Goal: Task Accomplishment & Management: Use online tool/utility

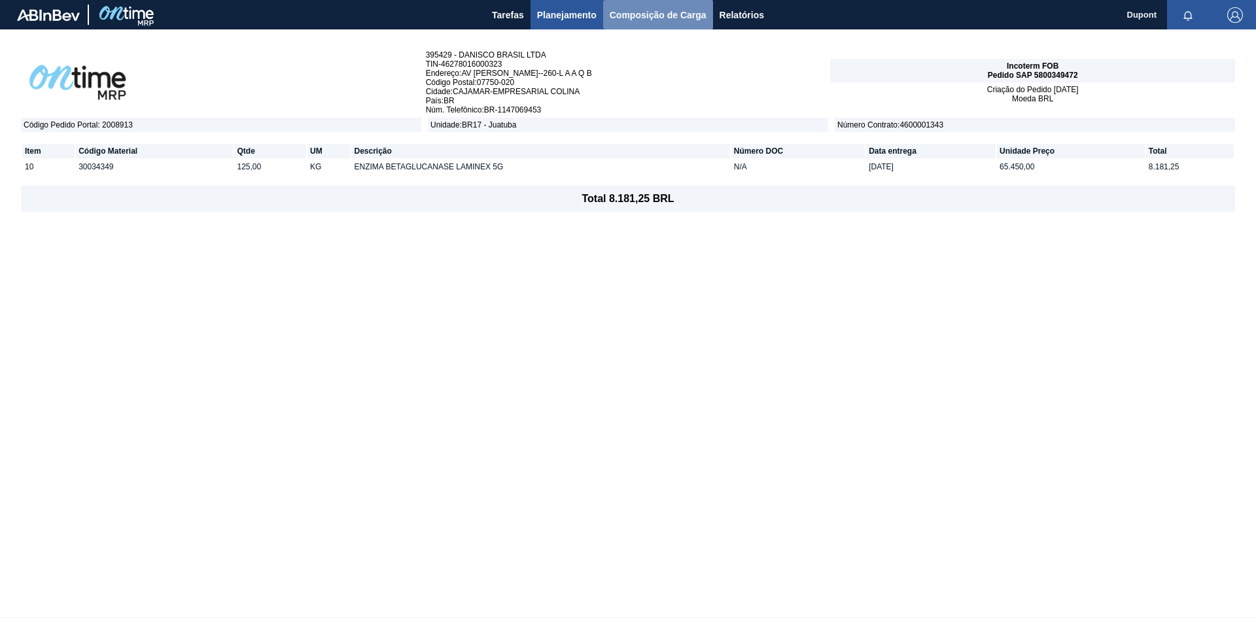
click at [675, 16] on span "Composição de Carga" at bounding box center [658, 15] width 97 height 16
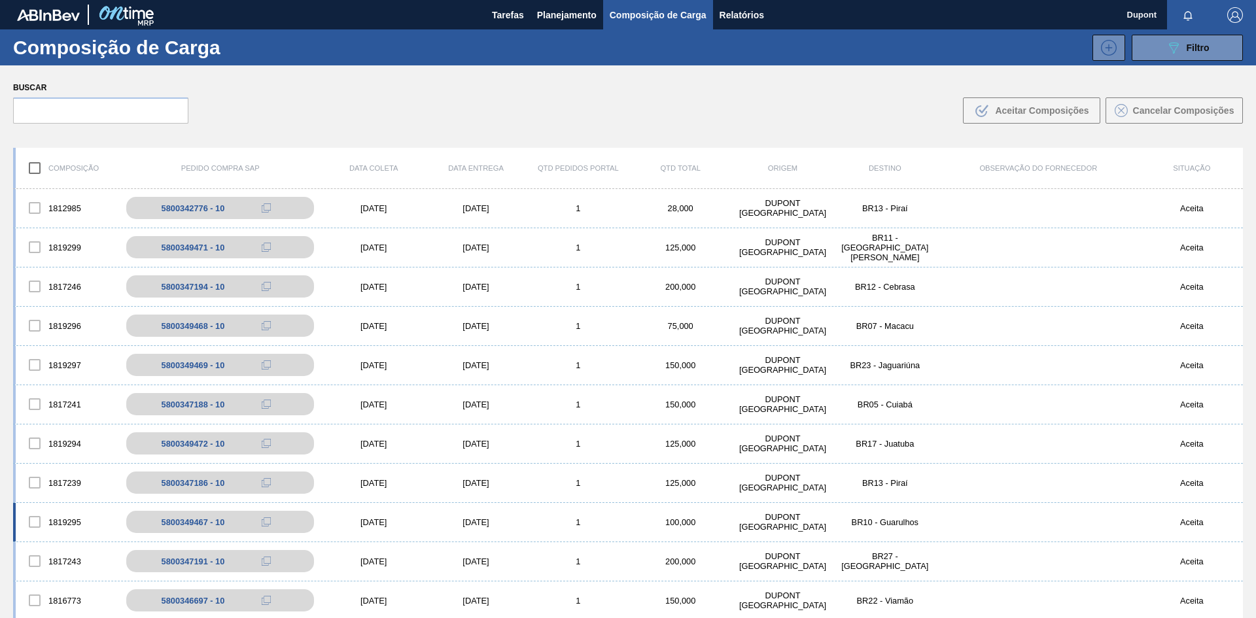
click at [489, 523] on div "[DATE]" at bounding box center [476, 523] width 102 height 10
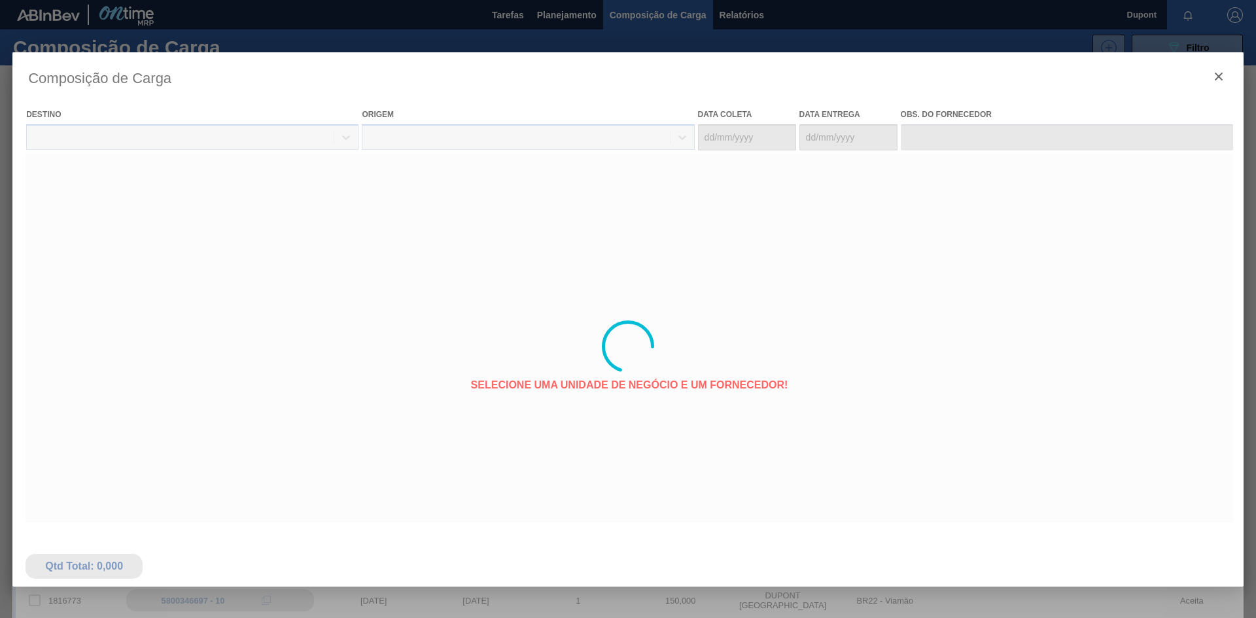
type coleta "[DATE]"
type entrega "[DATE]"
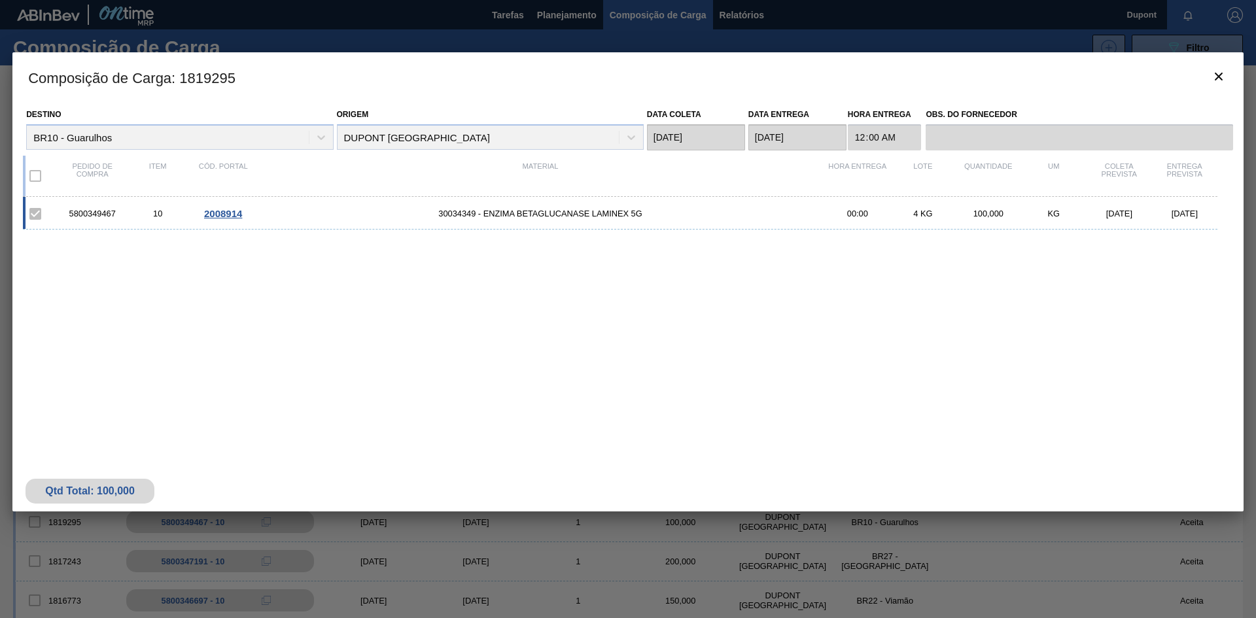
click at [223, 212] on span "2008914" at bounding box center [223, 213] width 38 height 11
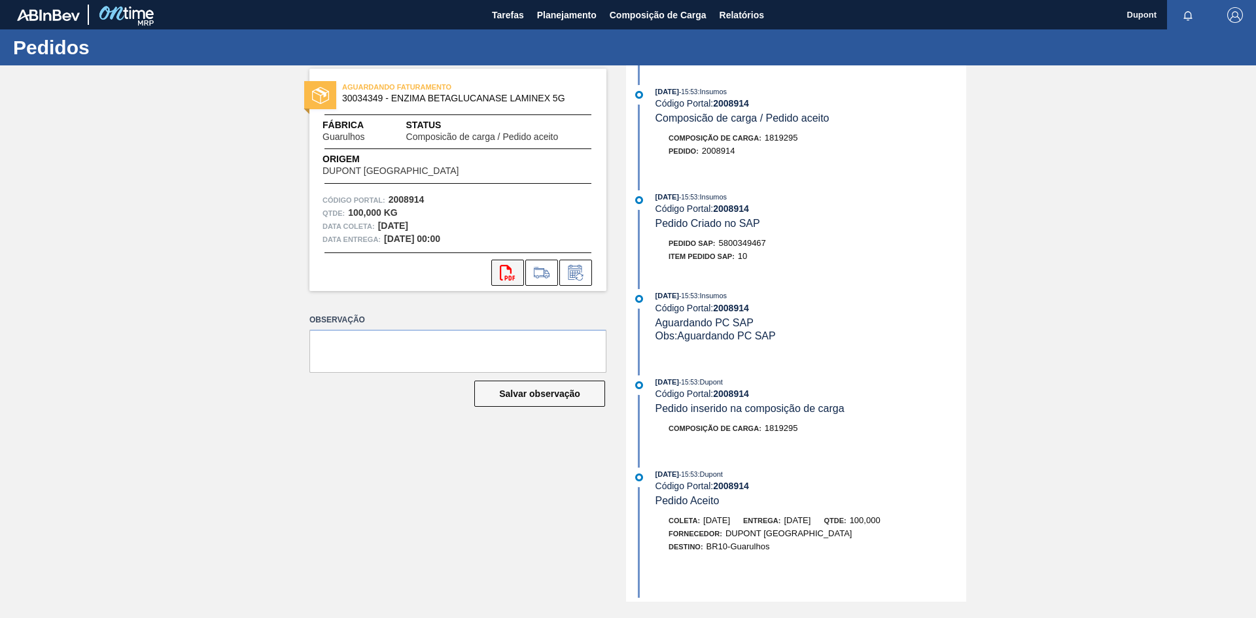
click at [511, 273] on icon at bounding box center [507, 273] width 15 height 16
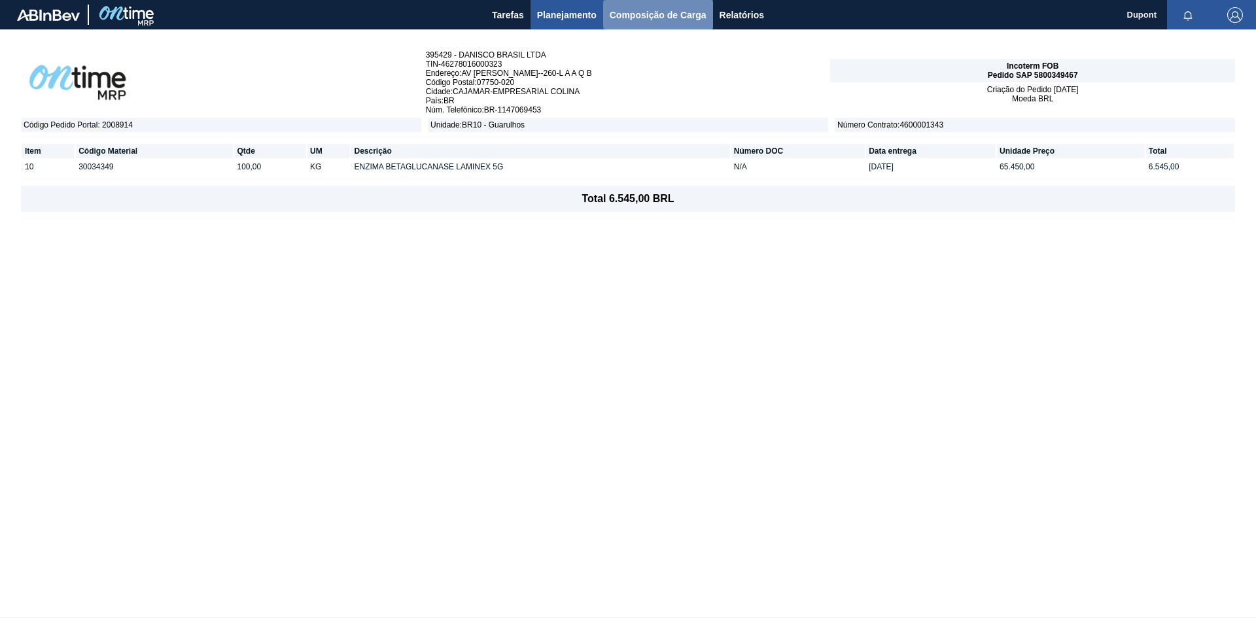
click at [643, 16] on span "Composição de Carga" at bounding box center [658, 15] width 97 height 16
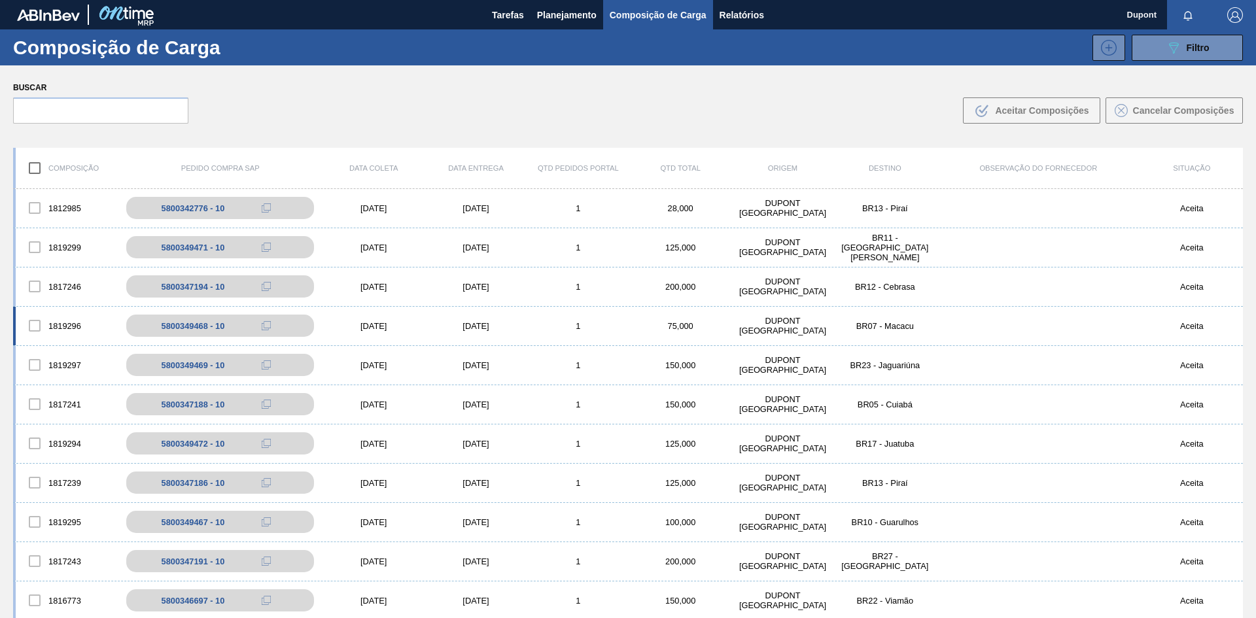
click at [480, 324] on div "[DATE]" at bounding box center [476, 326] width 102 height 10
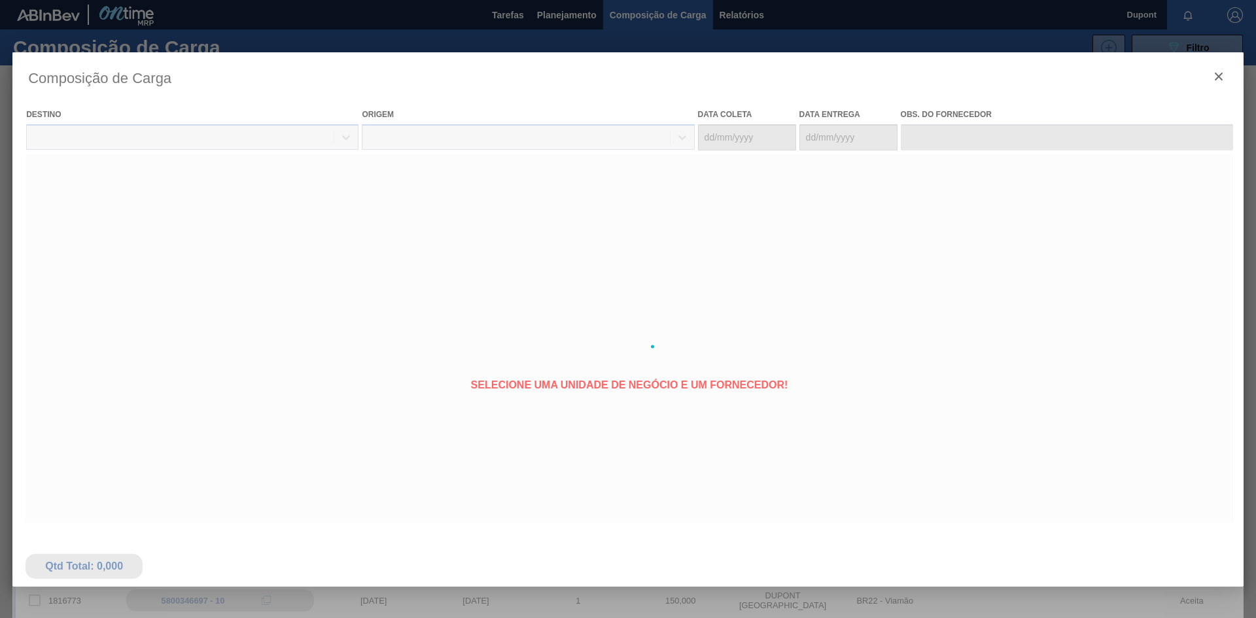
type coleta "[DATE]"
type entrega "[DATE]"
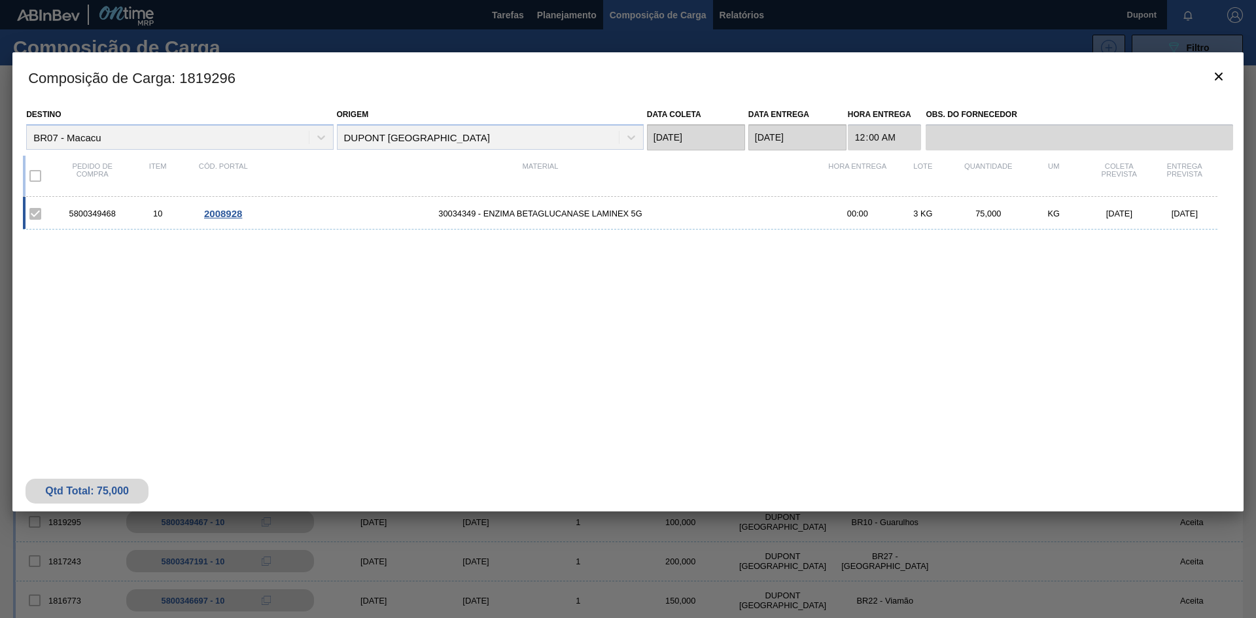
click at [230, 215] on span "2008928" at bounding box center [223, 213] width 38 height 11
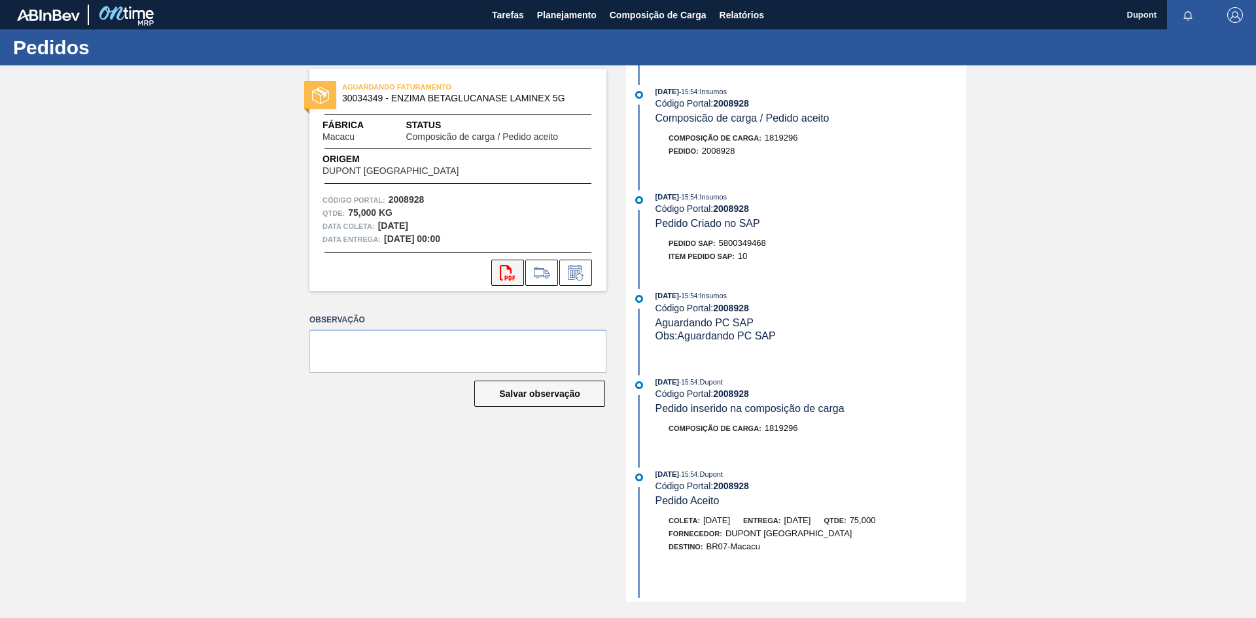
click at [511, 275] on icon "svg{fill:#ff0000}" at bounding box center [508, 273] width 16 height 16
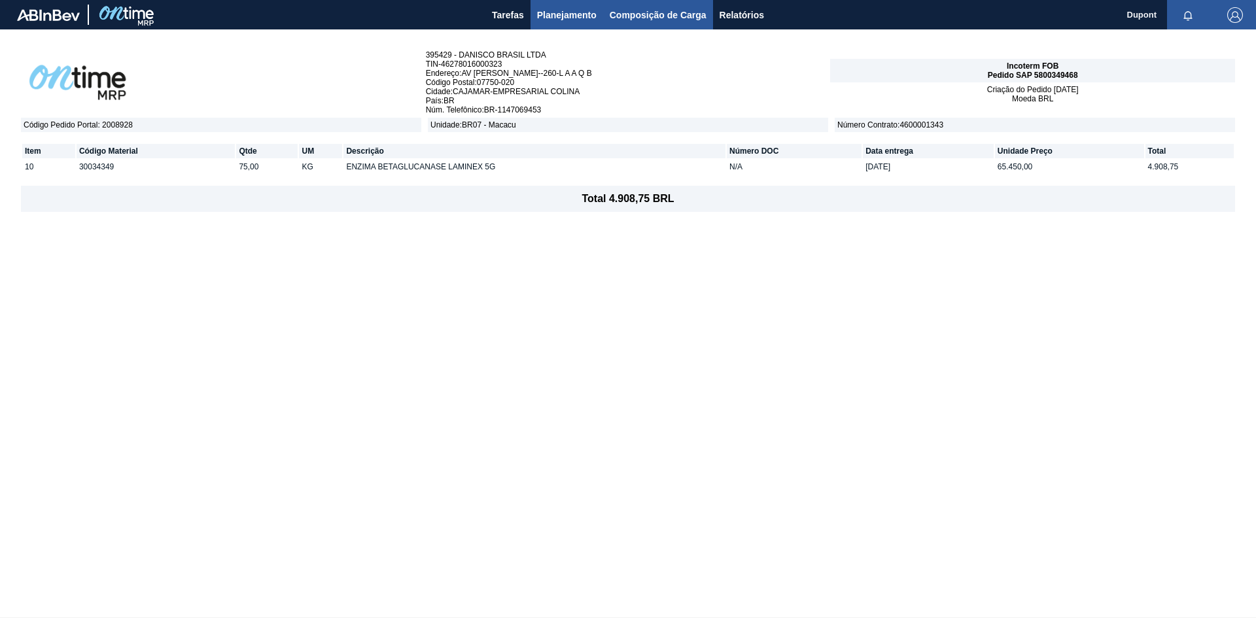
click at [646, 13] on span "Composição de Carga" at bounding box center [658, 15] width 97 height 16
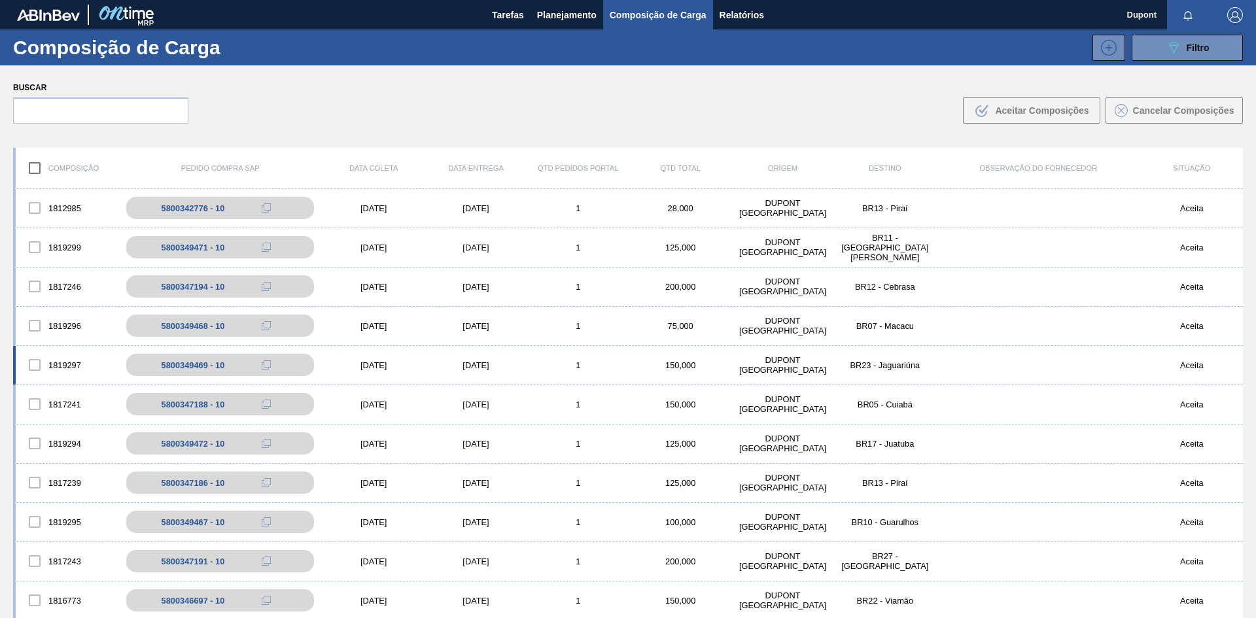
click at [498, 368] on div "27/08/2025" at bounding box center [476, 366] width 102 height 10
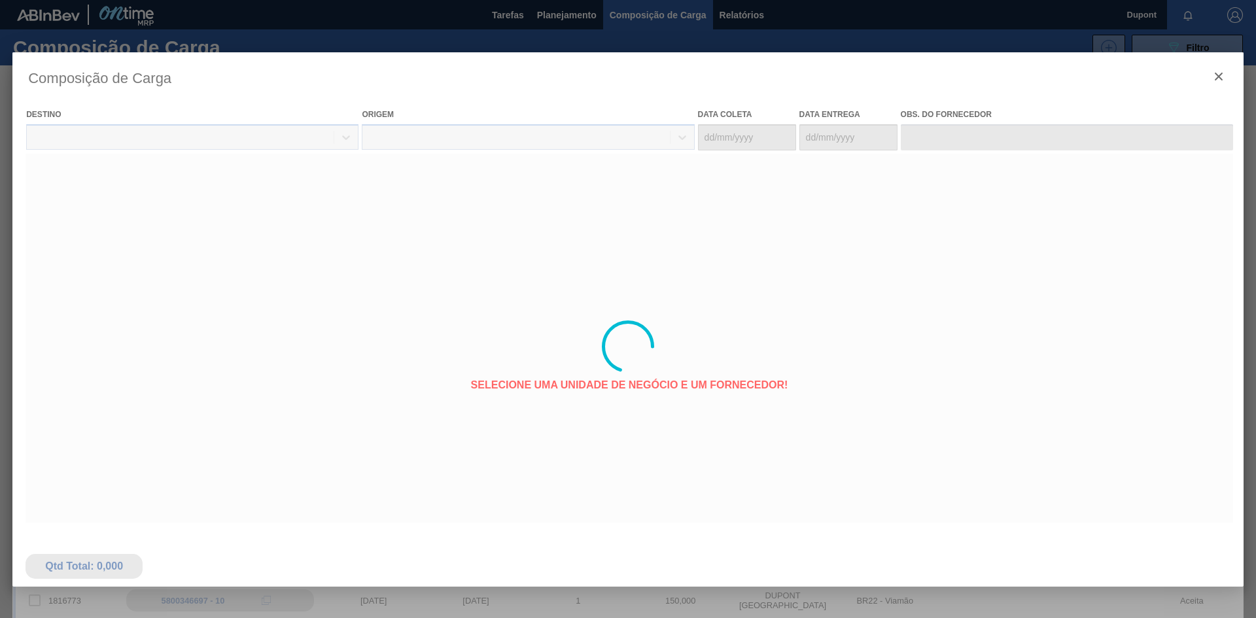
type coleta "20/08/2025"
type entrega "27/08/2025"
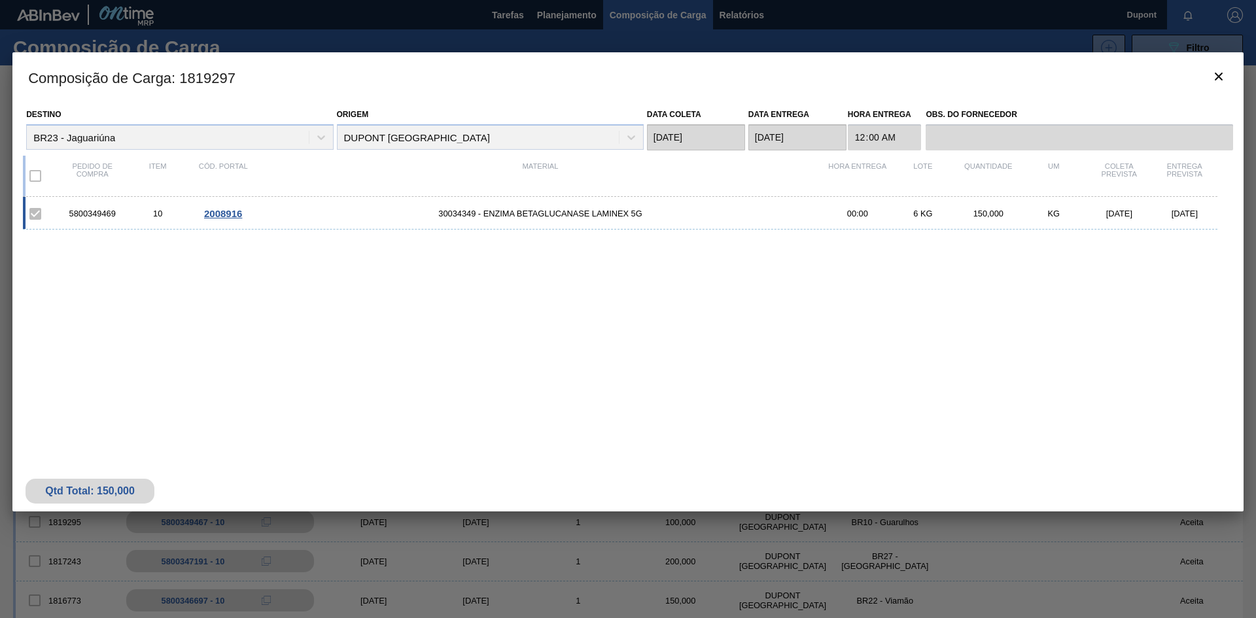
click at [232, 213] on span "2008916" at bounding box center [223, 213] width 38 height 11
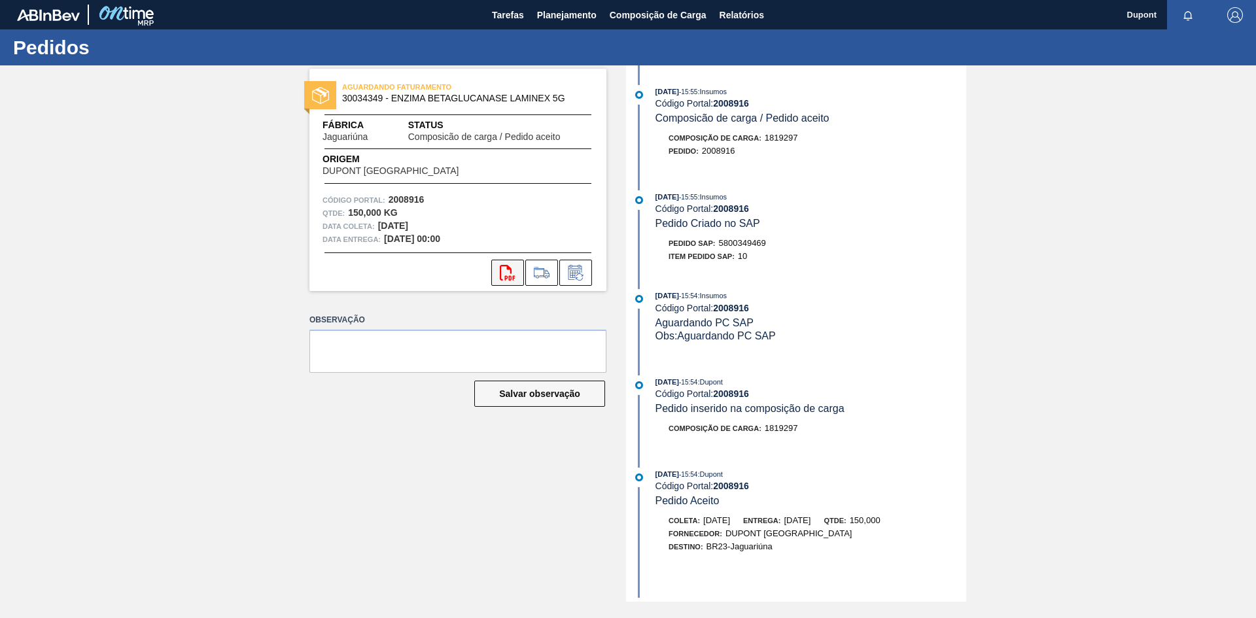
click at [504, 270] on icon "svg{fill:#ff0000}" at bounding box center [508, 273] width 16 height 16
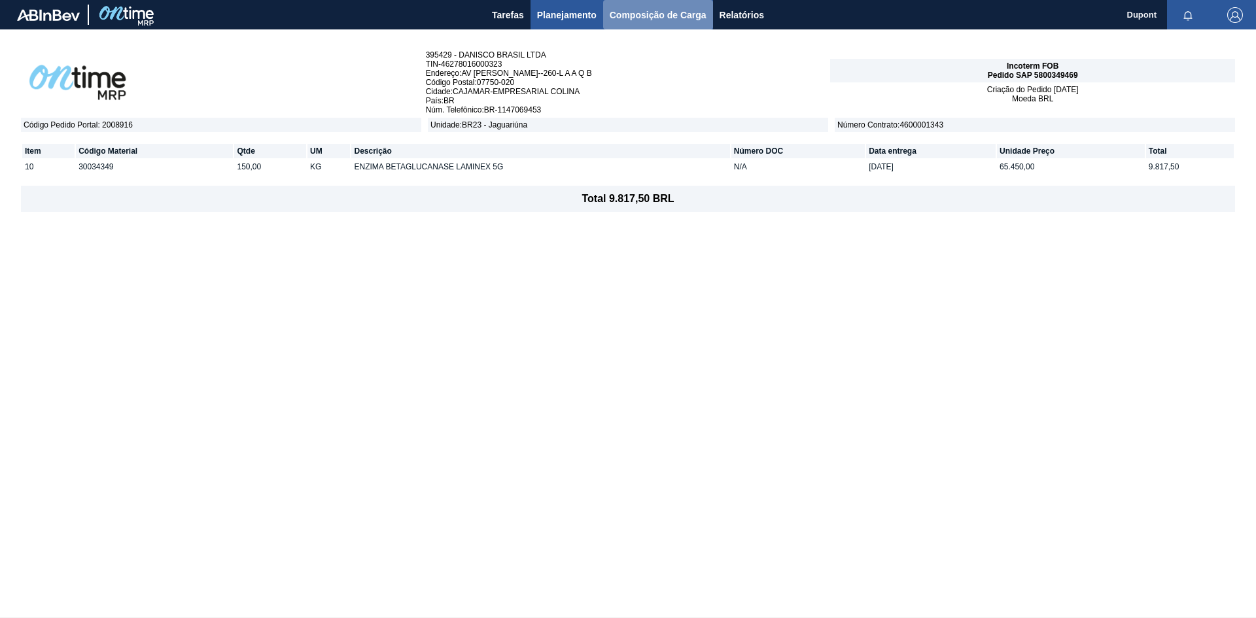
click at [653, 17] on span "Composição de Carga" at bounding box center [658, 15] width 97 height 16
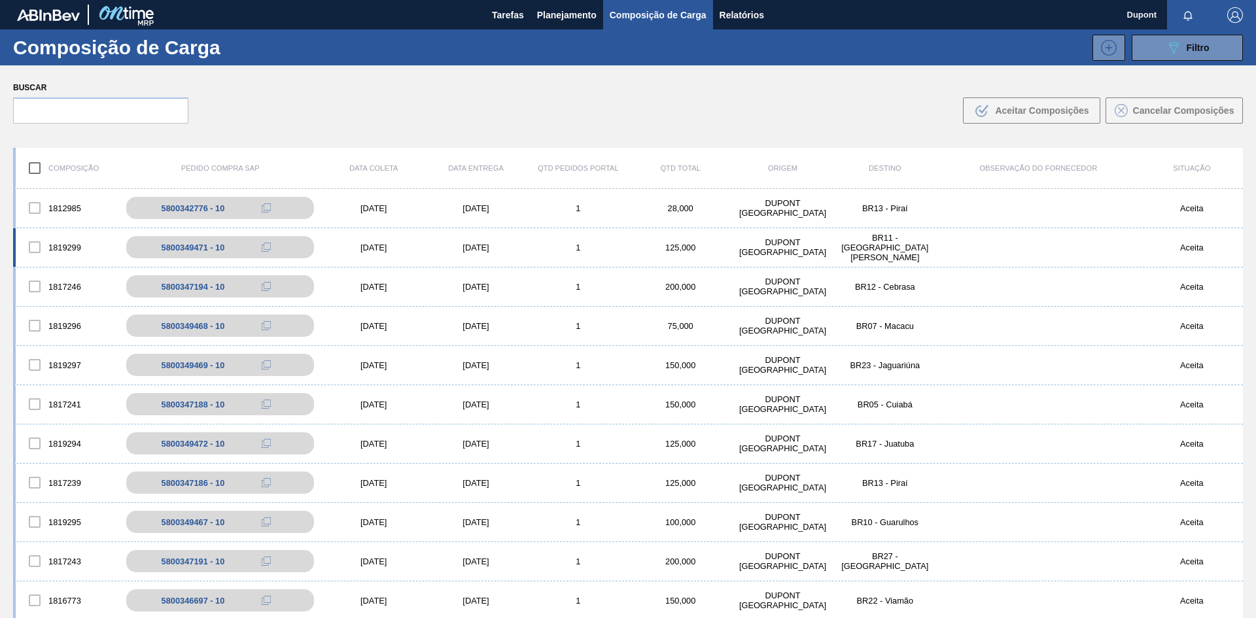
click at [379, 248] on div "[DATE]" at bounding box center [374, 248] width 102 height 10
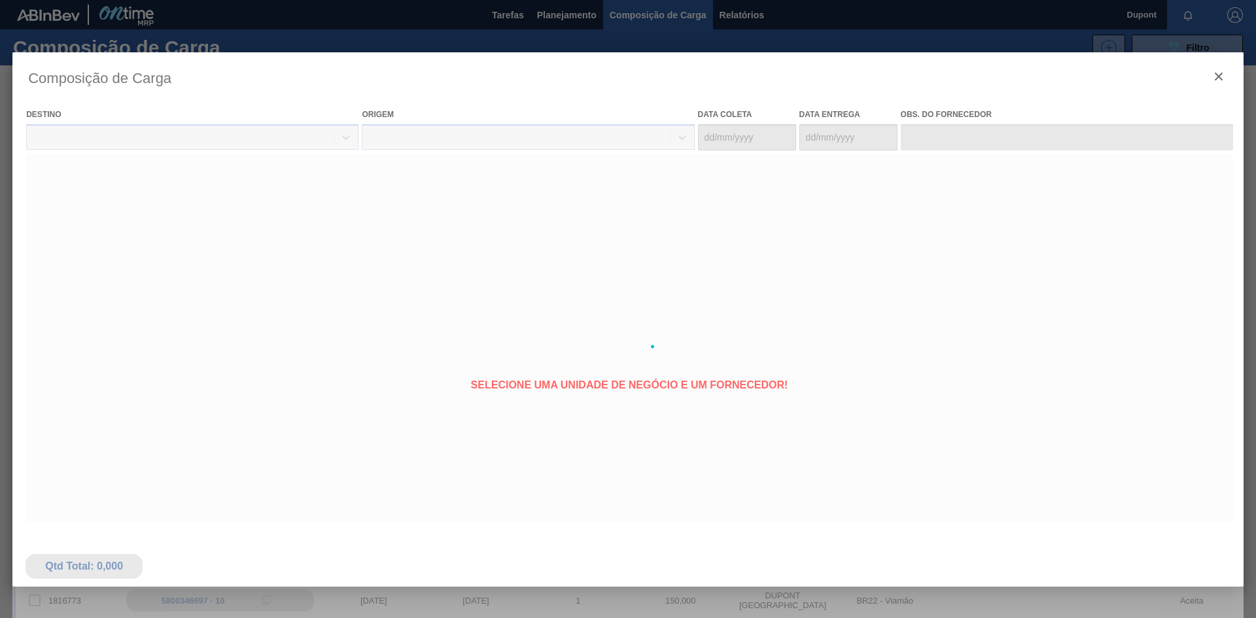
type coleta "[DATE]"
type entrega "[DATE]"
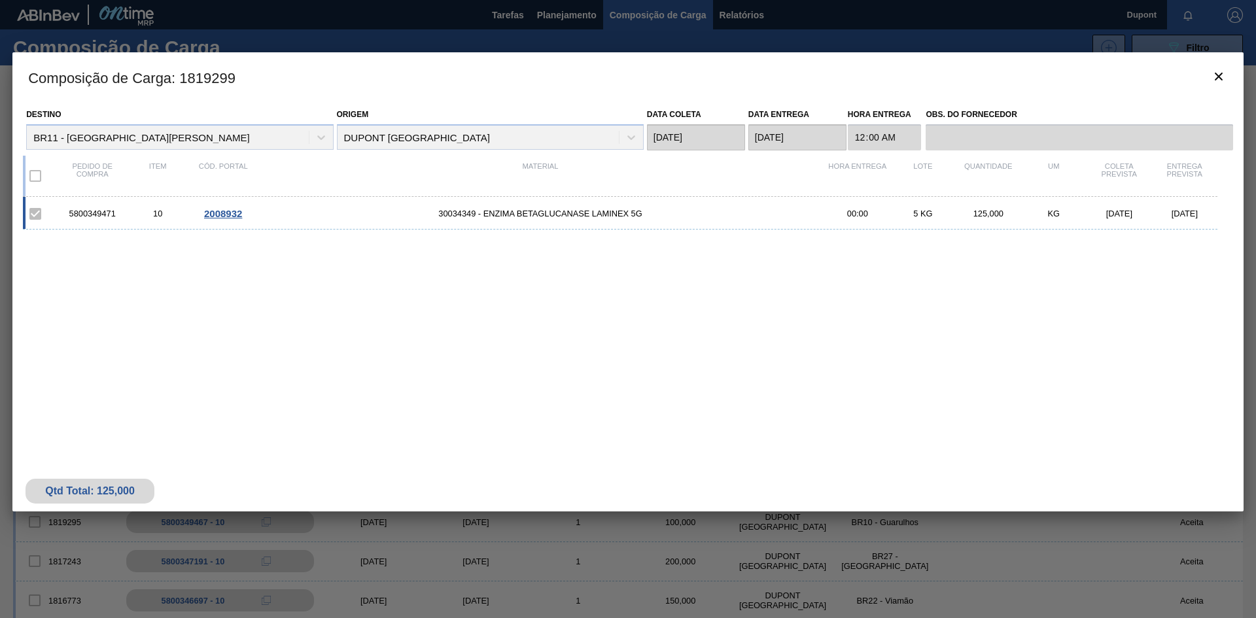
click at [238, 212] on span "2008932" at bounding box center [223, 213] width 38 height 11
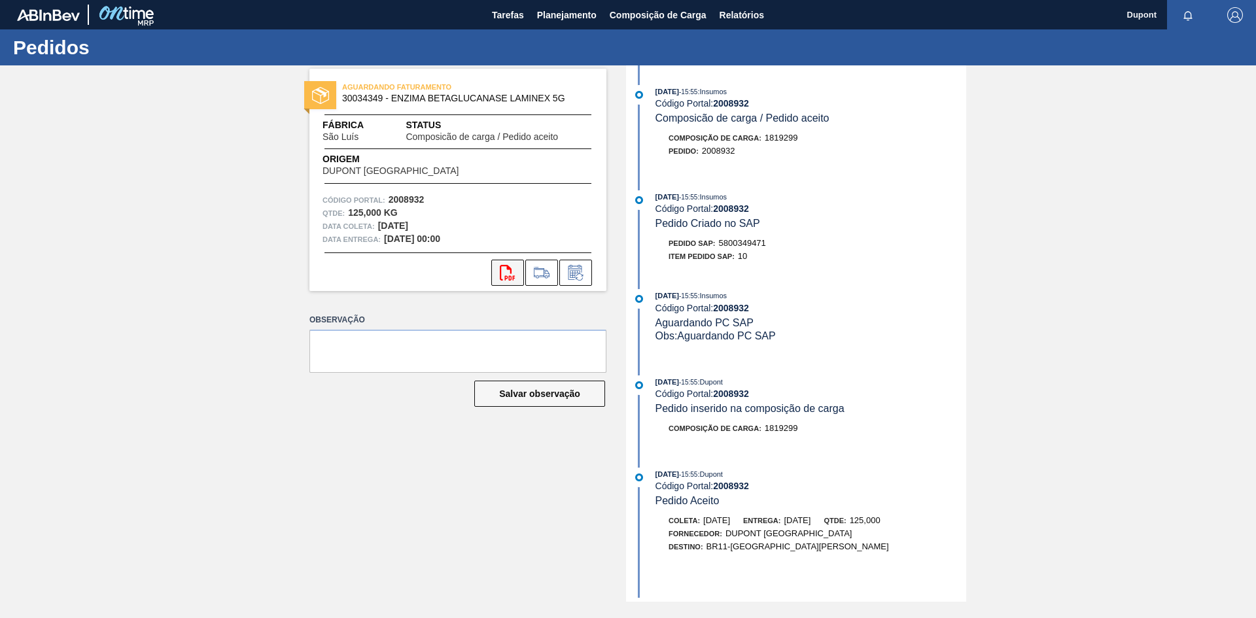
click at [509, 277] on icon at bounding box center [507, 273] width 15 height 16
click at [511, 19] on span "Tarefas" at bounding box center [508, 15] width 32 height 16
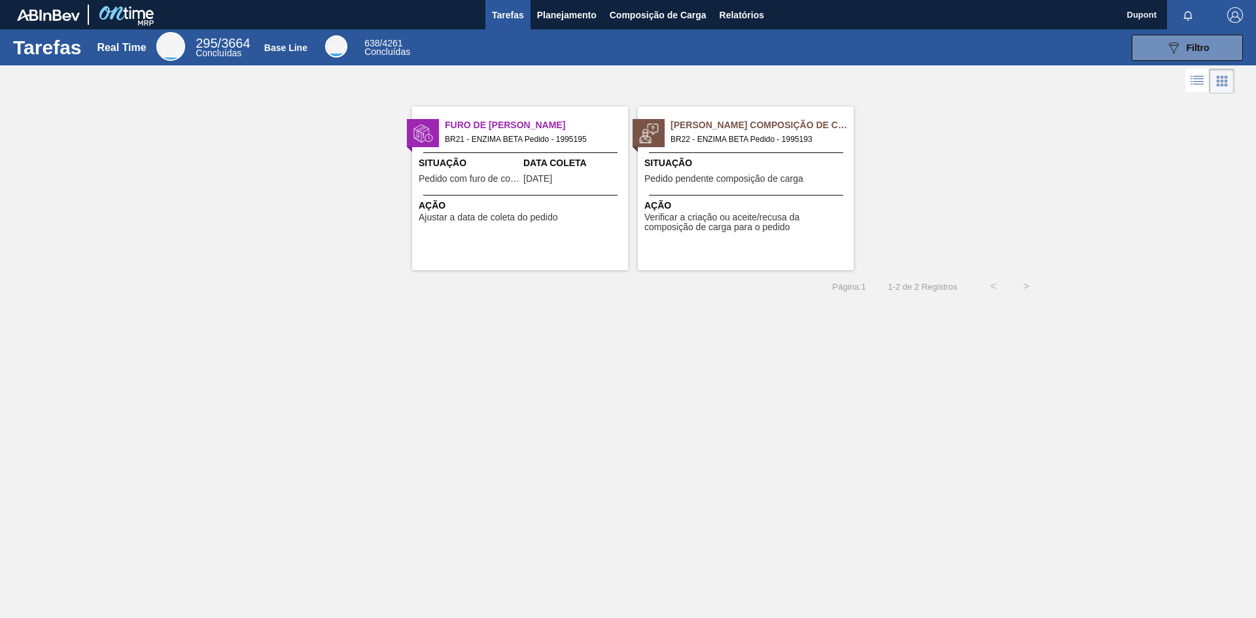
click at [704, 170] on div "Situação Pedido pendente composição de carga" at bounding box center [747, 172] width 206 height 32
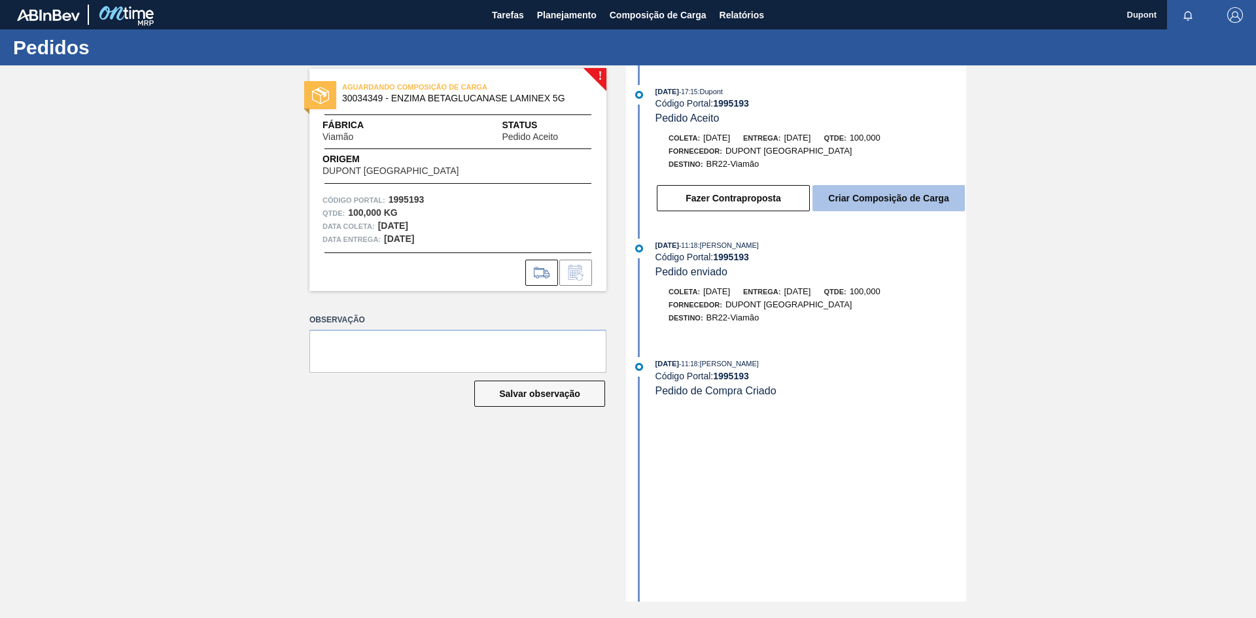
click at [870, 206] on button "Criar Composição de Carga" at bounding box center [889, 198] width 152 height 26
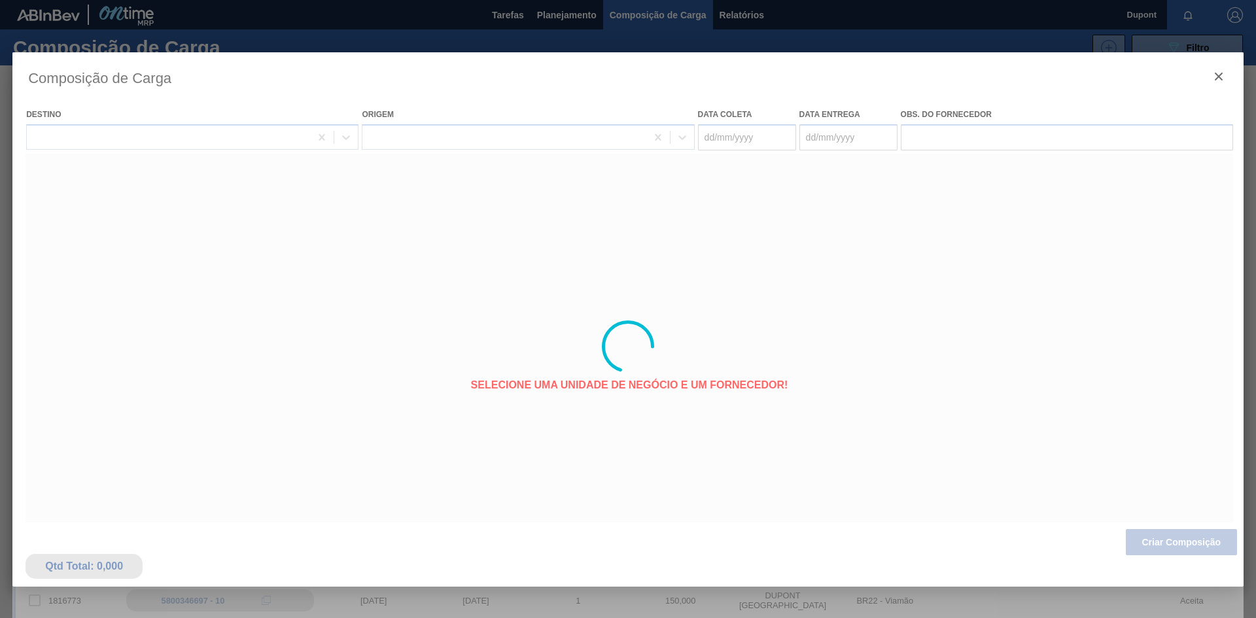
type coleta "04/08/2025"
type entrega "14/08/2025"
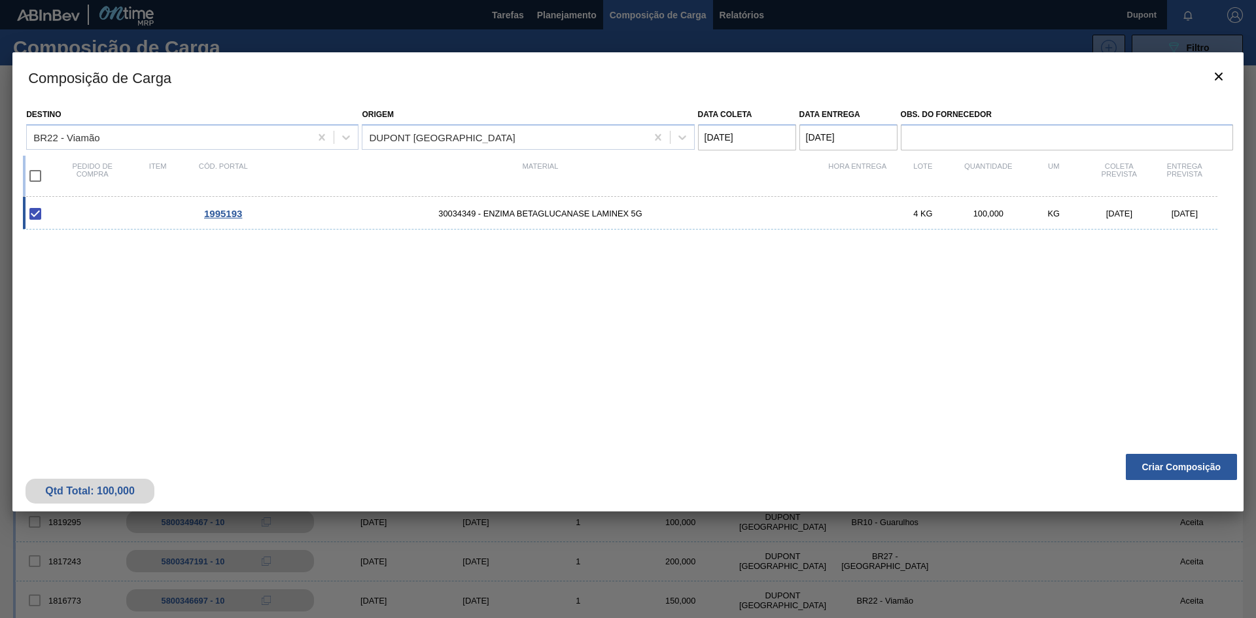
click at [226, 215] on span "1995193" at bounding box center [223, 213] width 38 height 11
